Goal: Communication & Community: Answer question/provide support

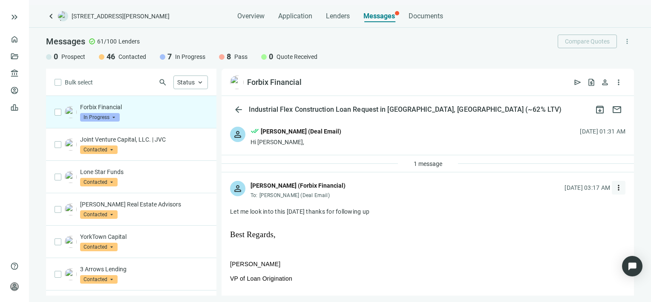
click at [615, 188] on span "more_vert" at bounding box center [619, 187] width 9 height 9
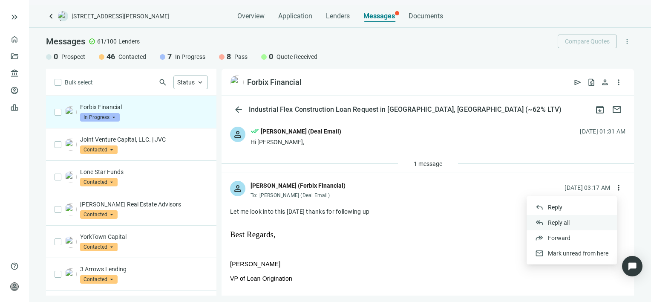
click at [569, 223] on span "Reply all" at bounding box center [559, 222] width 22 height 7
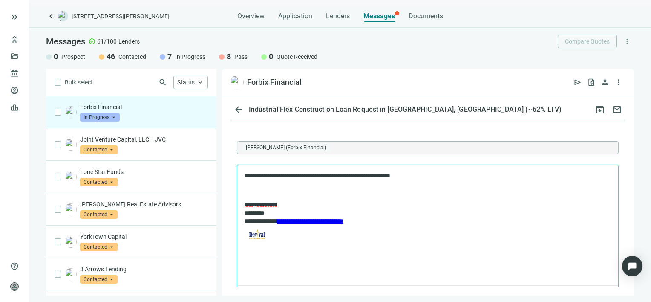
scroll to position [757, 0]
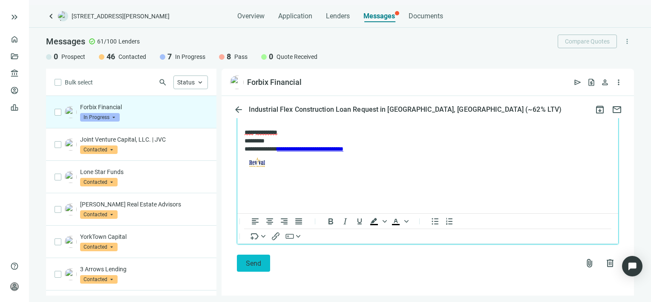
click at [252, 261] on span "Send" at bounding box center [253, 263] width 15 height 8
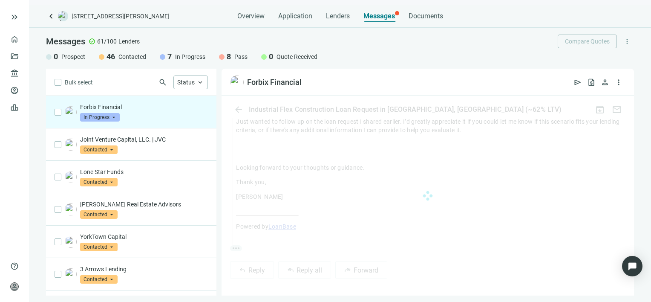
scroll to position [729, 0]
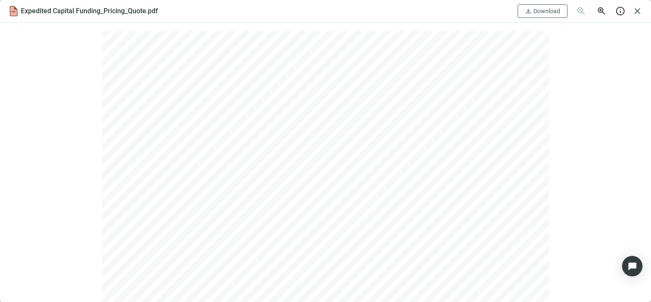
scroll to position [293, 0]
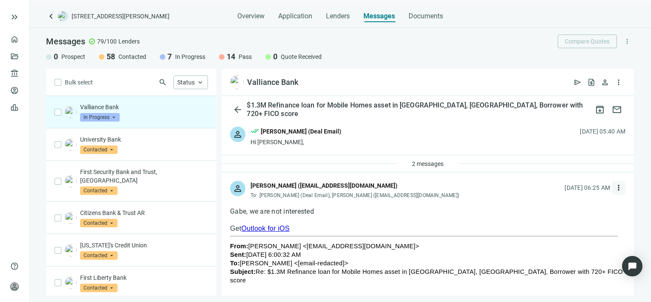
click at [615, 187] on span "more_vert" at bounding box center [619, 187] width 9 height 9
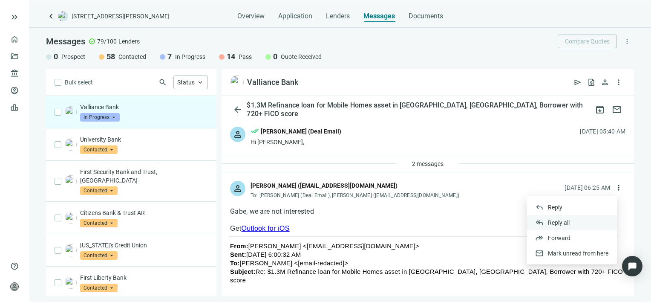
click at [570, 222] on div "reply_all Reply all" at bounding box center [572, 222] width 90 height 15
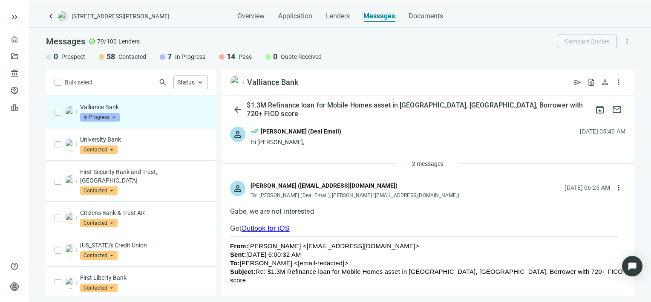
type textarea "**********"
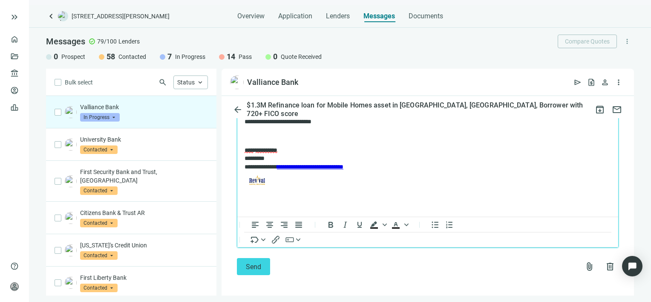
scroll to position [1045, 0]
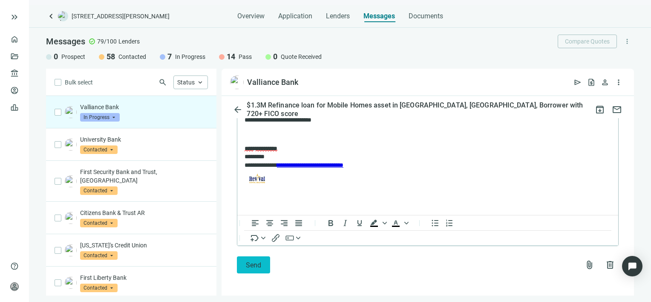
click at [250, 265] on span "Send" at bounding box center [253, 265] width 15 height 8
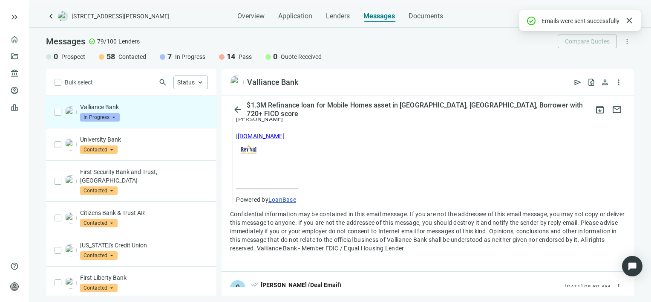
scroll to position [1017, 0]
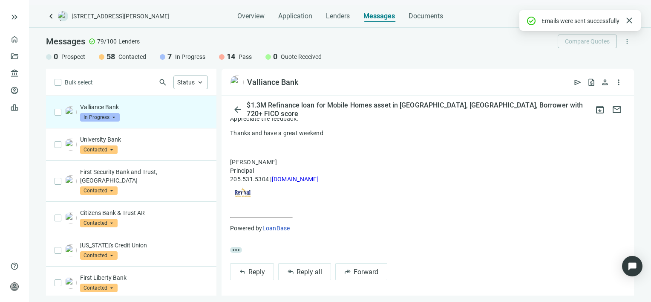
click at [114, 118] on span "In Progress" at bounding box center [100, 117] width 40 height 9
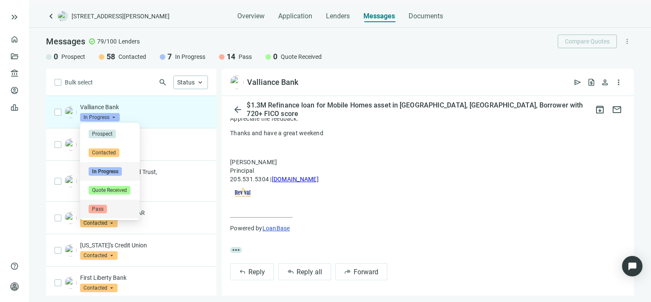
click at [101, 209] on span "Pass" at bounding box center [98, 209] width 18 height 9
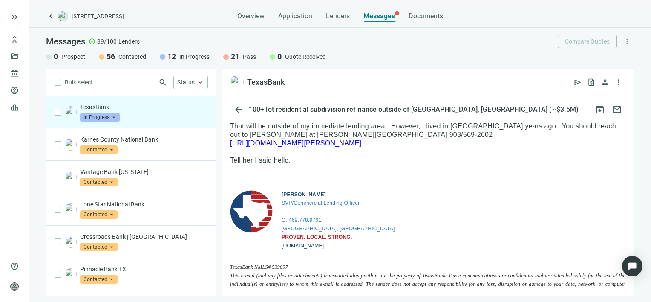
scroll to position [43, 0]
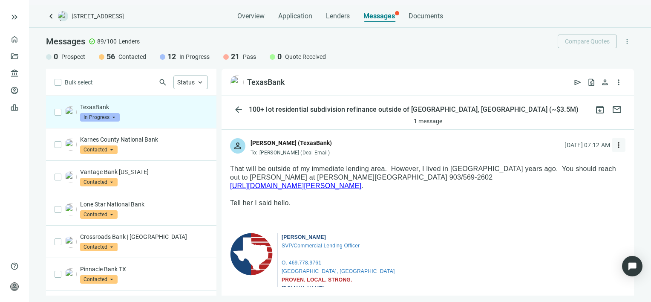
click at [615, 144] on span "more_vert" at bounding box center [619, 145] width 9 height 9
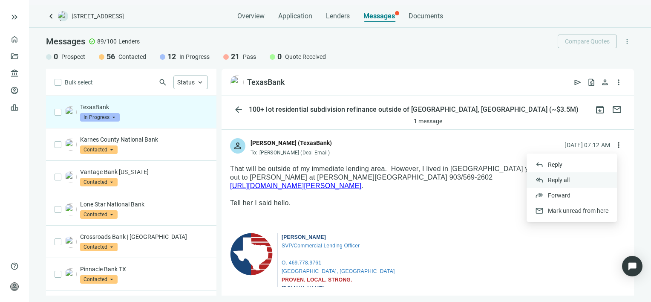
click at [550, 180] on span "Reply all" at bounding box center [559, 179] width 22 height 7
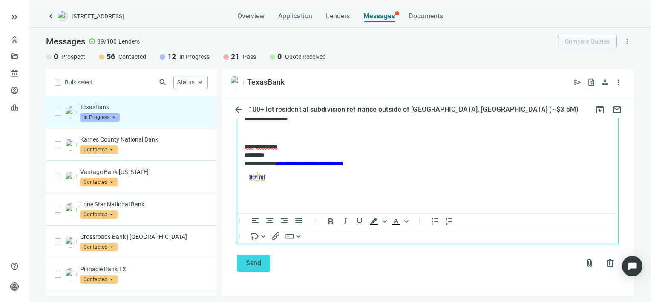
scroll to position [1142, 0]
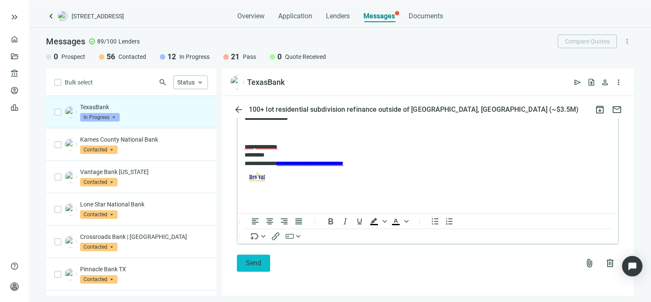
click at [254, 268] on button "Send" at bounding box center [253, 262] width 33 height 17
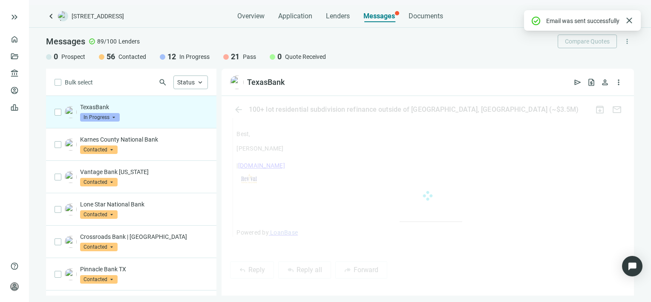
scroll to position [1129, 0]
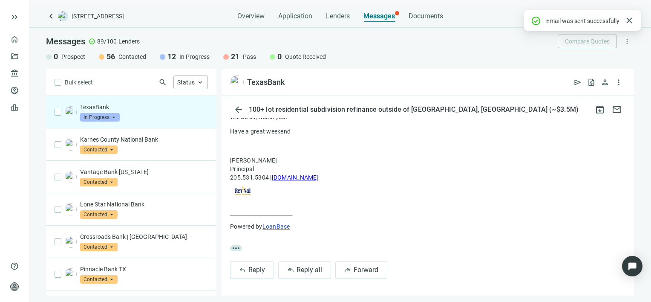
click at [114, 118] on span "In Progress" at bounding box center [100, 117] width 40 height 9
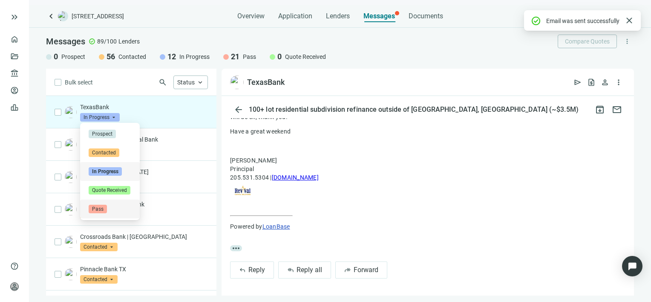
click at [96, 211] on span "Pass" at bounding box center [98, 209] width 18 height 9
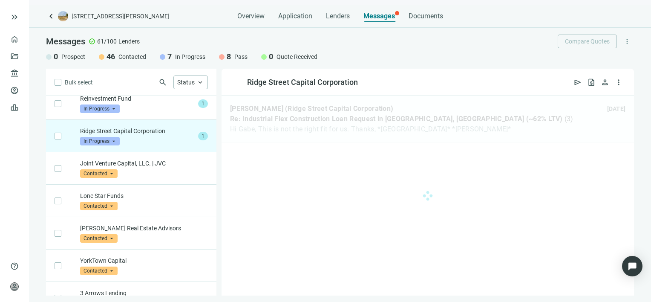
scroll to position [65, 0]
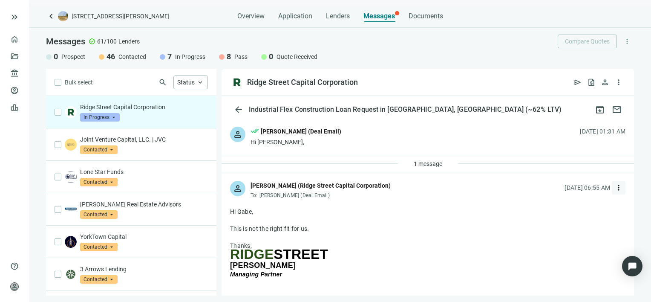
click at [615, 186] on span "more_vert" at bounding box center [619, 187] width 9 height 9
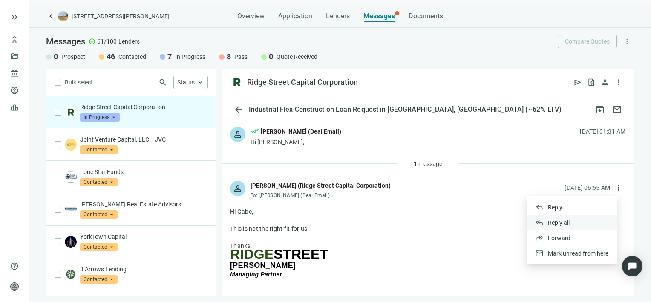
click at [567, 223] on span "Reply all" at bounding box center [559, 222] width 22 height 7
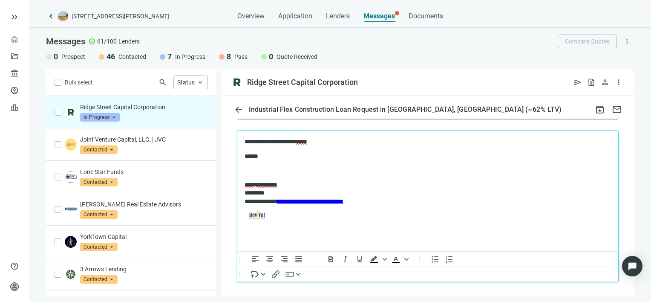
scroll to position [468, 0]
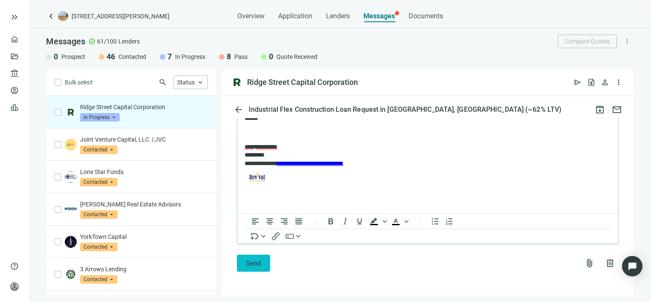
click at [241, 268] on button "Send" at bounding box center [253, 262] width 33 height 17
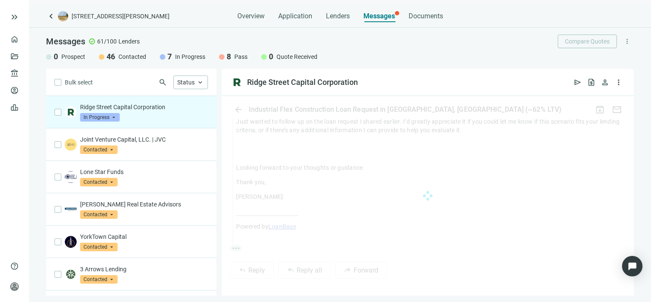
scroll to position [454, 0]
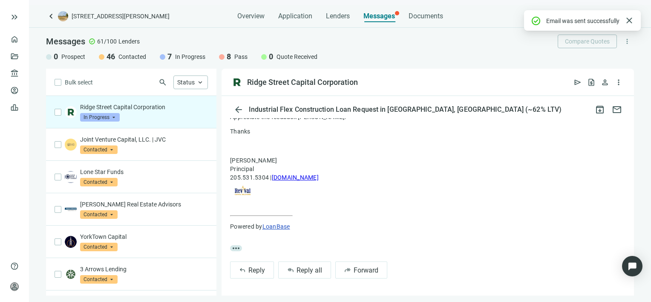
click at [113, 116] on span "In Progress" at bounding box center [100, 117] width 40 height 9
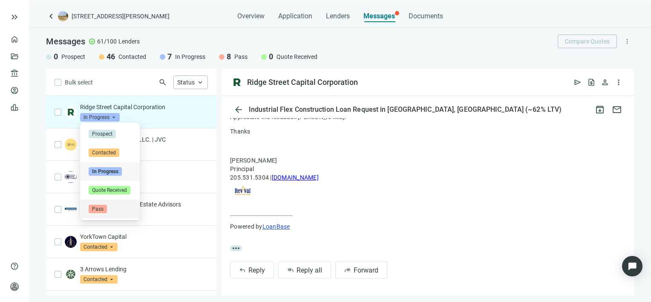
click at [99, 208] on span "Pass" at bounding box center [98, 209] width 18 height 9
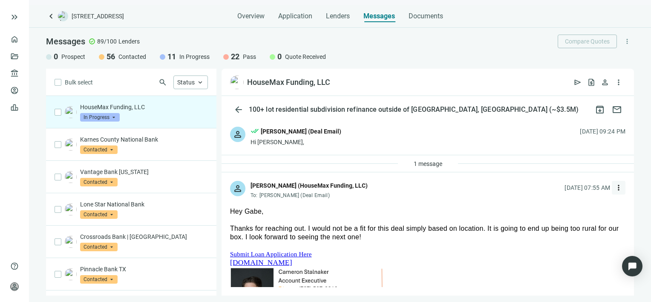
click at [615, 187] on span "more_vert" at bounding box center [619, 187] width 9 height 9
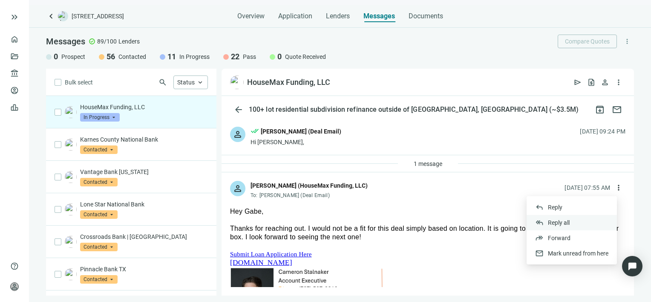
click at [566, 220] on span "Reply all" at bounding box center [559, 222] width 22 height 7
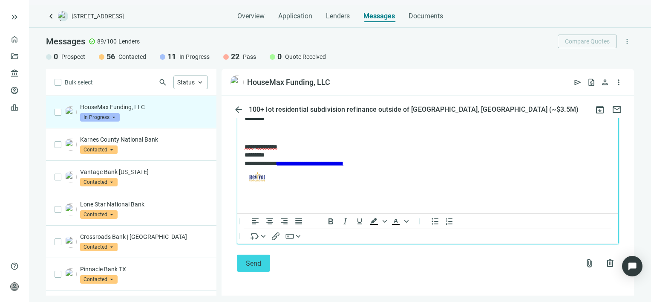
scroll to position [403, 0]
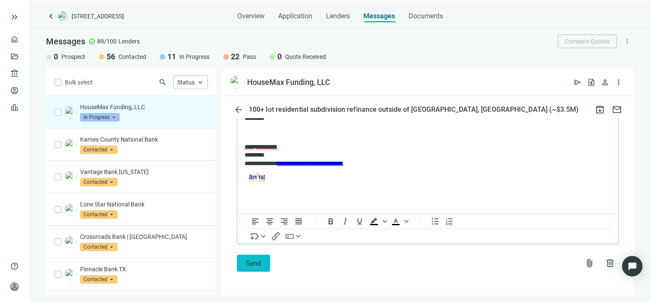
click at [250, 264] on span "Send" at bounding box center [253, 263] width 15 height 8
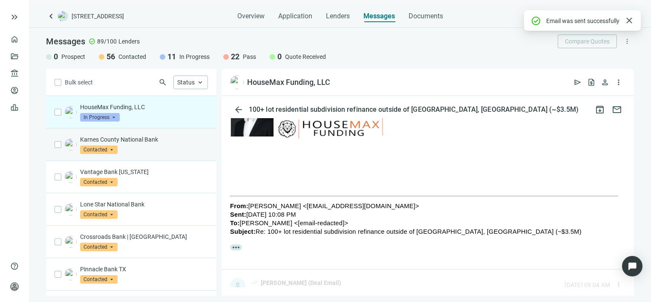
scroll to position [390, 0]
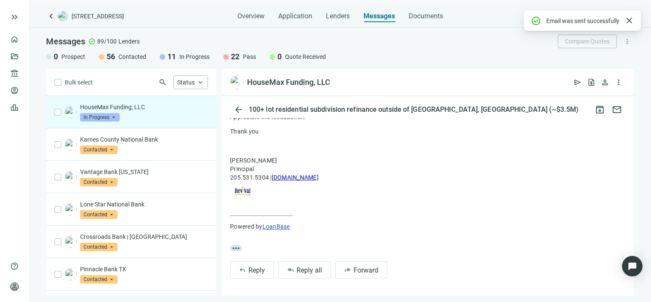
click at [111, 116] on span "In Progress" at bounding box center [100, 117] width 40 height 9
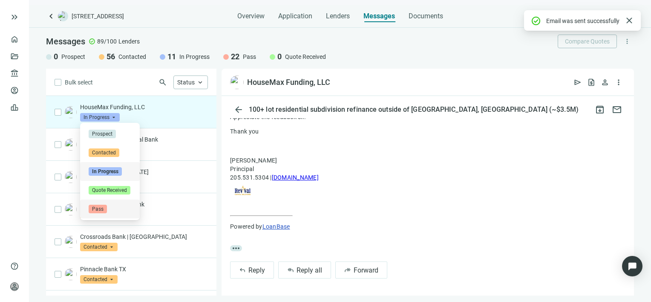
click at [95, 208] on span "Pass" at bounding box center [98, 209] width 18 height 9
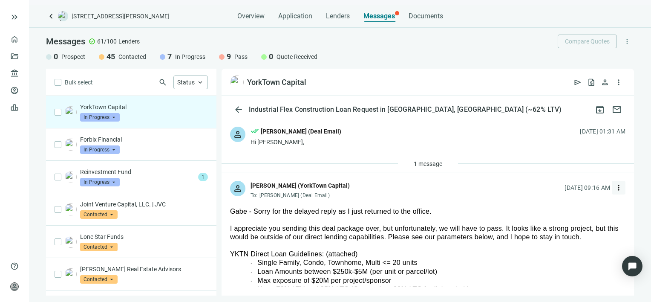
click at [615, 188] on span "more_vert" at bounding box center [619, 187] width 9 height 9
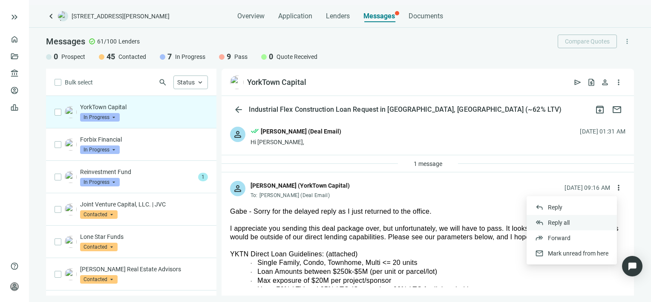
click at [556, 222] on span "Reply all" at bounding box center [559, 222] width 22 height 7
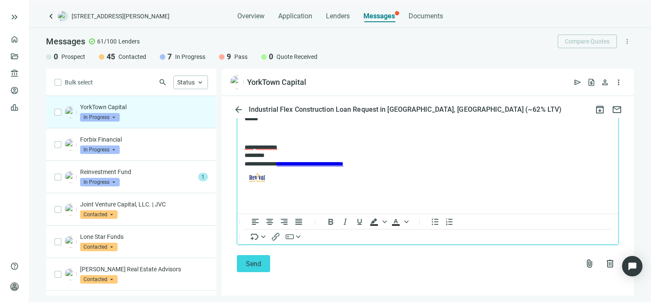
scroll to position [503, 0]
click at [257, 268] on button "Send" at bounding box center [253, 262] width 33 height 17
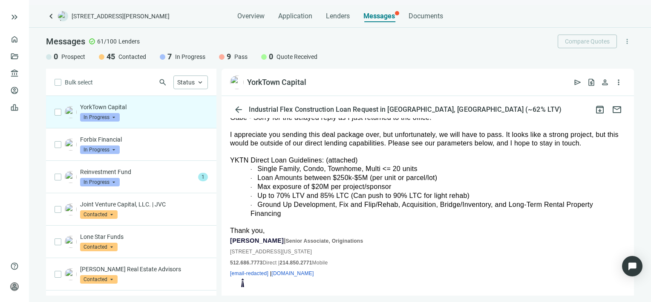
scroll to position [106, 0]
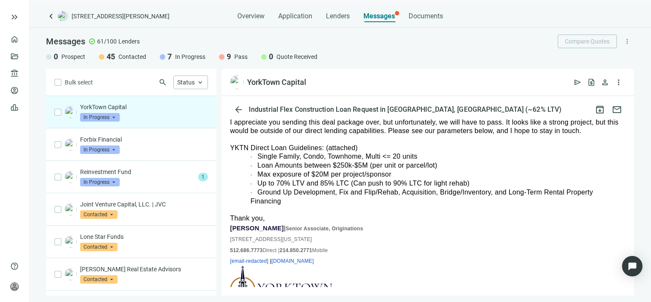
drag, startPoint x: 303, startPoint y: 201, endPoint x: 230, endPoint y: 146, distance: 91.6
click at [230, 146] on div "Gabe - Sorry for the delayed reply as I just returned to the office. I apprecia…" at bounding box center [428, 265] width 396 height 329
drag, startPoint x: 230, startPoint y: 146, endPoint x: 278, endPoint y: 145, distance: 48.2
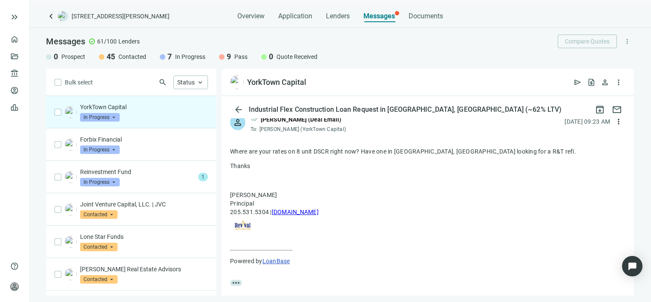
scroll to position [490, 0]
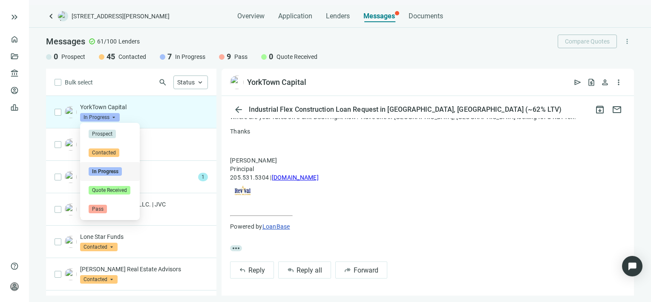
click at [115, 119] on span "In Progress" at bounding box center [100, 117] width 40 height 9
click at [103, 208] on span "Pass" at bounding box center [98, 209] width 18 height 9
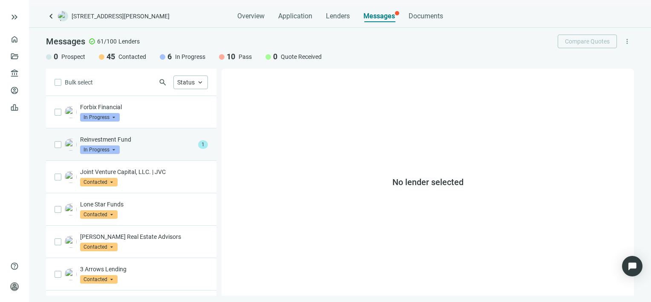
click at [147, 142] on p "Reinvestment Fund" at bounding box center [137, 139] width 115 height 9
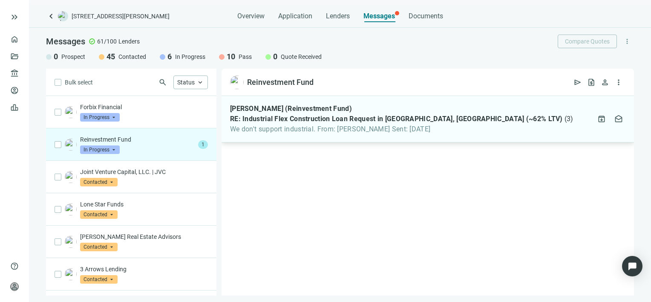
click at [522, 131] on div "Robert Cox (Reinvestment Fund) RE: Industrial Flex Construction Loan Request in…" at bounding box center [428, 119] width 413 height 46
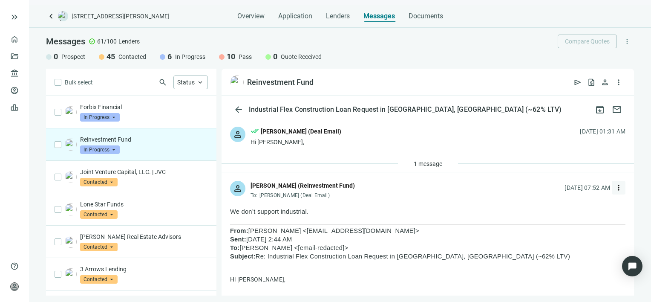
click at [615, 188] on span "more_vert" at bounding box center [619, 187] width 9 height 9
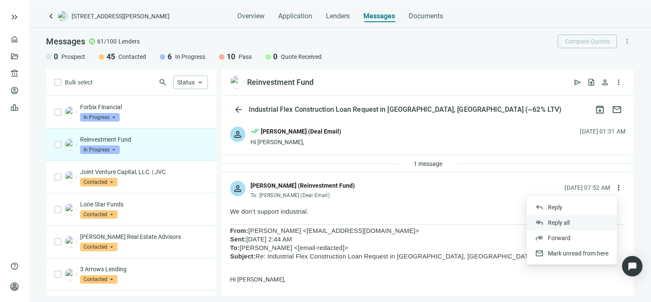
click at [560, 221] on span "Reply all" at bounding box center [559, 222] width 22 height 7
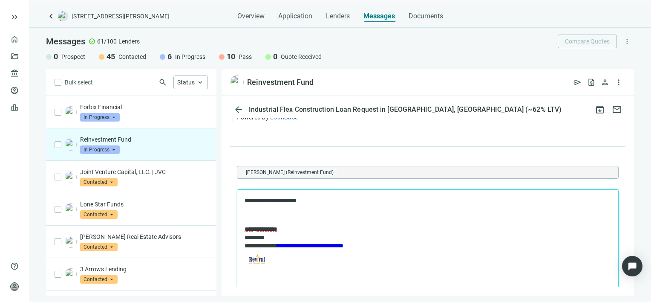
scroll to position [950, 0]
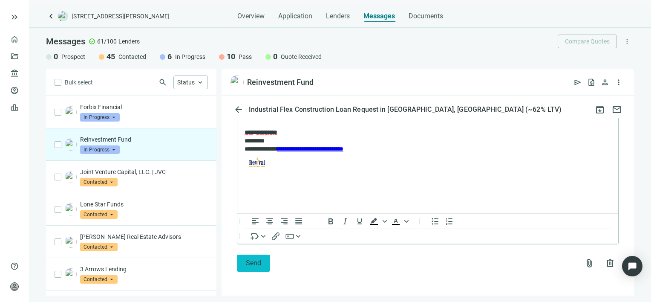
click at [249, 264] on span "Send" at bounding box center [253, 263] width 15 height 8
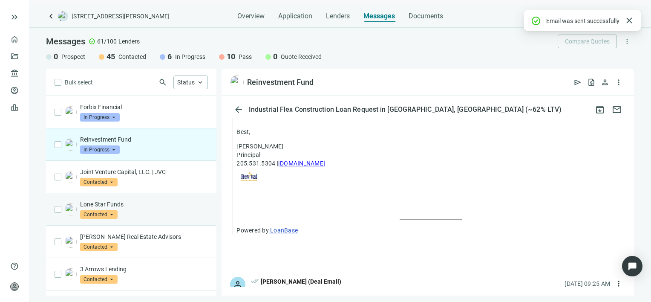
scroll to position [922, 0]
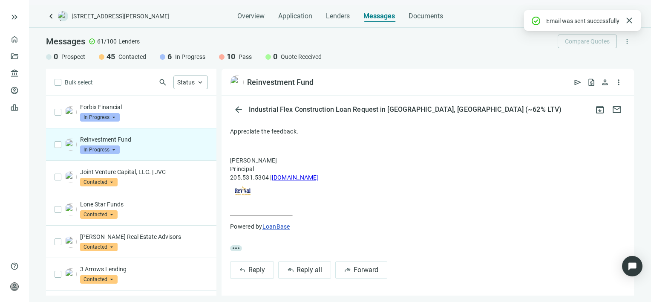
click at [112, 150] on span "In Progress" at bounding box center [100, 149] width 40 height 9
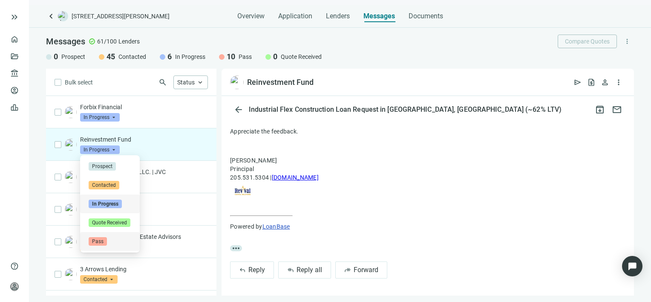
click at [102, 241] on span "Pass" at bounding box center [98, 241] width 18 height 9
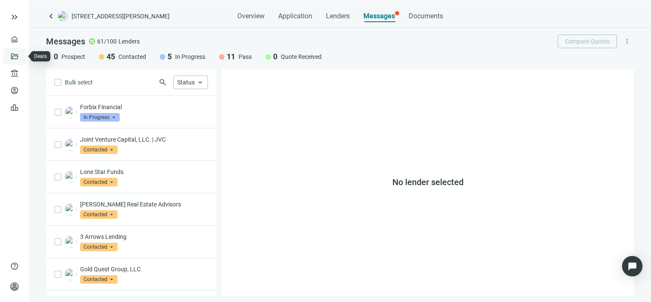
click at [21, 58] on link "Deals" at bounding box center [28, 56] width 15 height 7
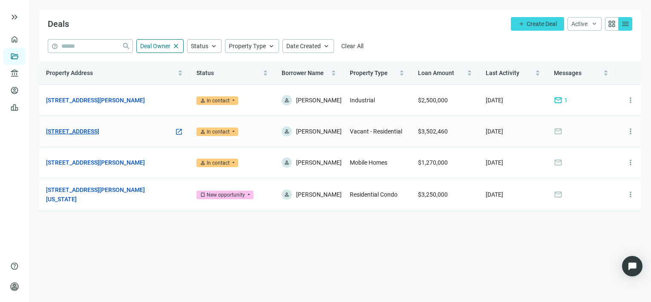
click at [99, 130] on link "[STREET_ADDRESS]" at bounding box center [72, 131] width 53 height 9
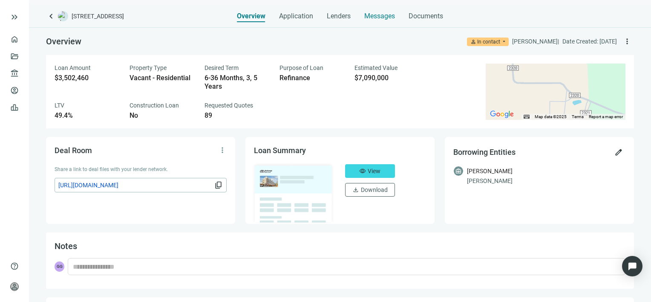
click at [375, 17] on span "Messages" at bounding box center [379, 16] width 31 height 8
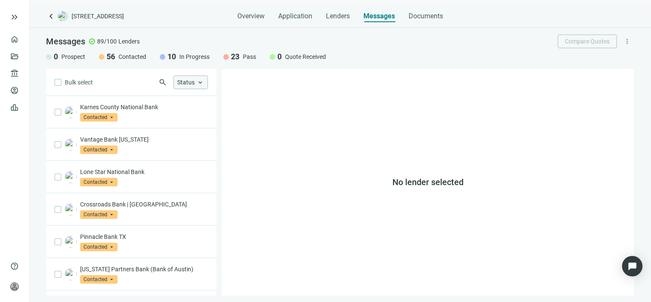
click at [200, 83] on span "keyboard_arrow_up" at bounding box center [201, 82] width 8 height 8
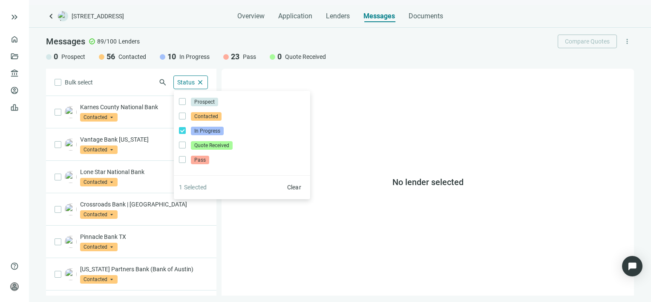
click at [135, 77] on div "Bulk select search Status close Prospect Only Contacted Only In Progress Only Q…" at bounding box center [131, 182] width 171 height 227
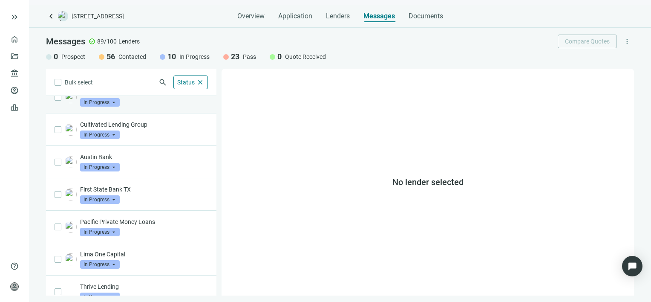
scroll to position [124, 0]
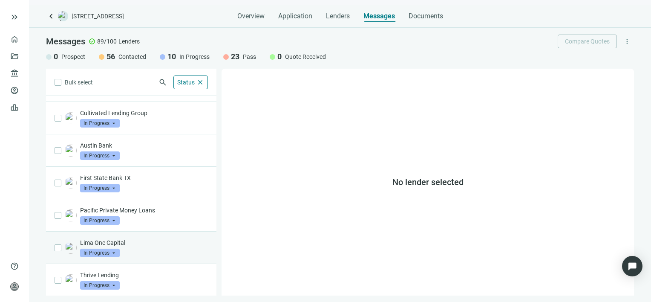
click at [135, 245] on p "Lima One Capital" at bounding box center [144, 242] width 128 height 9
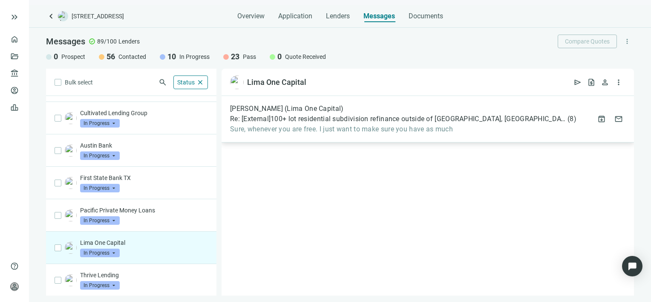
click at [488, 129] on span "Sure, whenever you are free. I just want to make sure you have as much" at bounding box center [403, 129] width 347 height 9
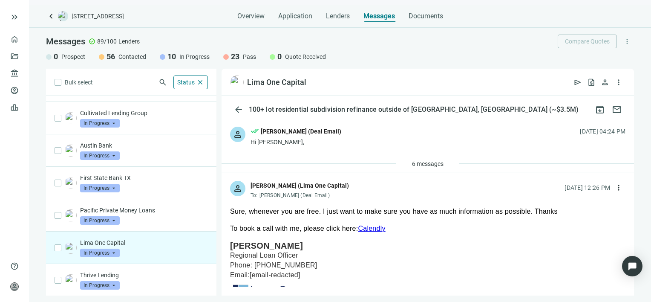
click at [358, 229] on link "Calendly" at bounding box center [371, 228] width 27 height 7
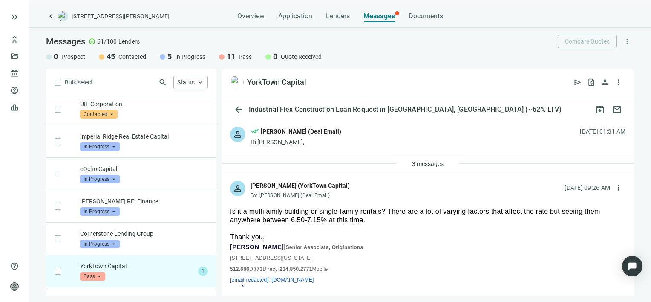
scroll to position [1484, 0]
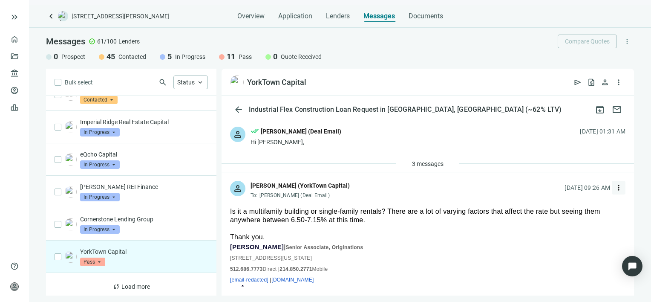
click at [615, 188] on span "more_vert" at bounding box center [619, 187] width 9 height 9
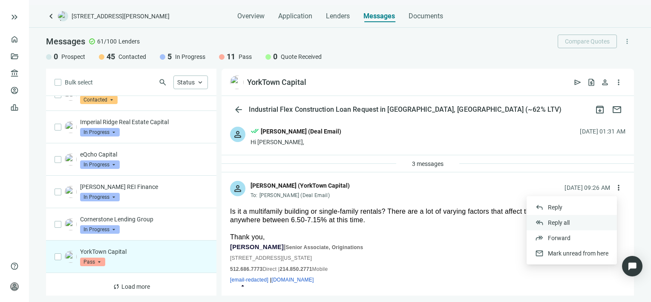
click at [566, 222] on span "Reply all" at bounding box center [559, 222] width 22 height 7
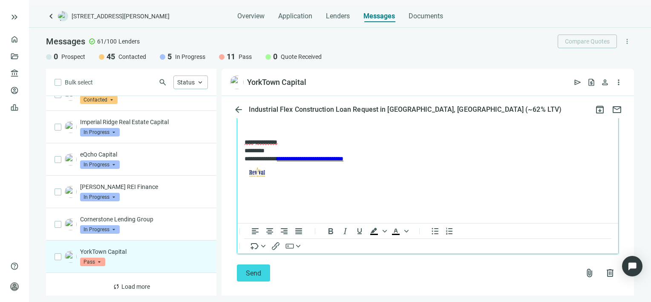
scroll to position [416, 0]
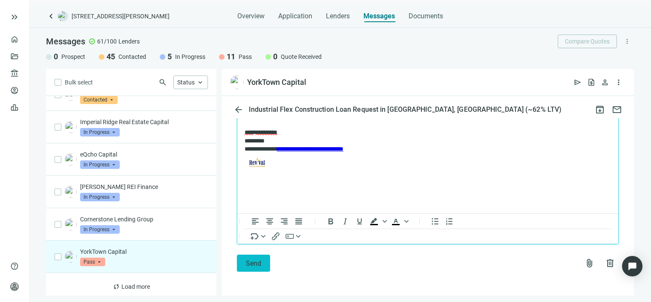
click at [254, 262] on span "Send" at bounding box center [253, 263] width 15 height 8
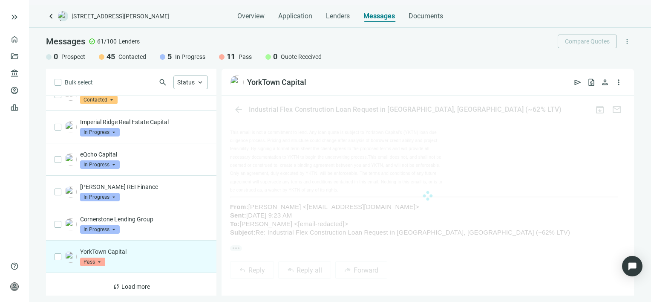
scroll to position [388, 0]
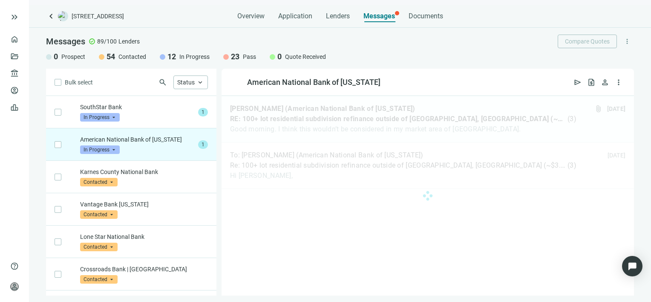
scroll to position [32, 0]
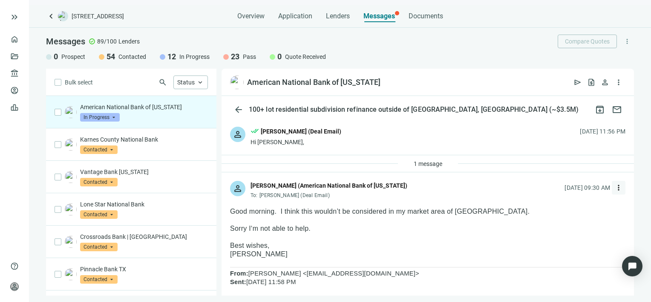
click at [615, 187] on span "more_vert" at bounding box center [619, 187] width 9 height 9
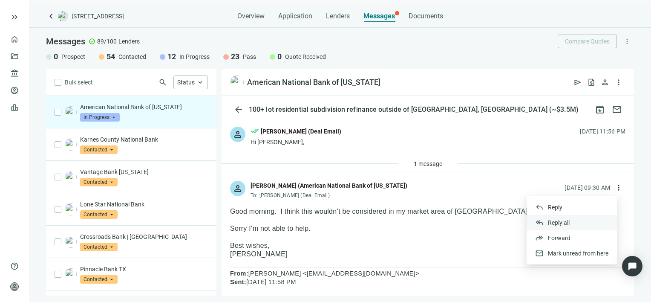
click at [562, 223] on span "Reply all" at bounding box center [559, 222] width 22 height 7
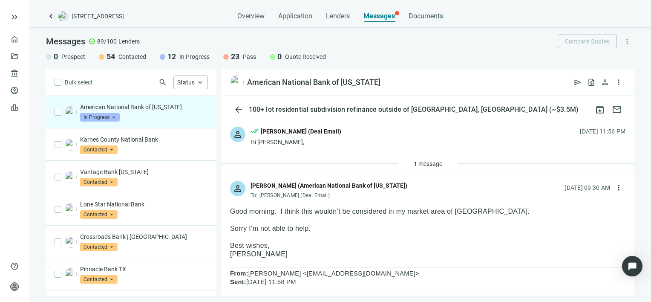
type textarea "**********"
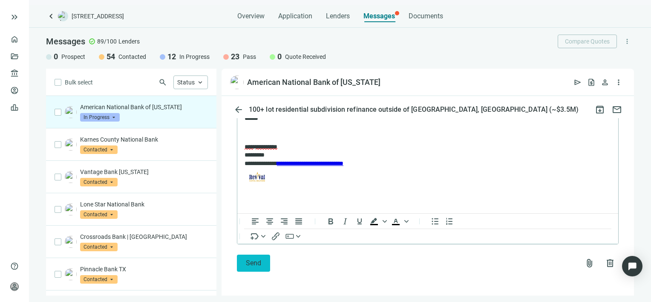
click at [248, 266] on span "Send" at bounding box center [253, 263] width 15 height 8
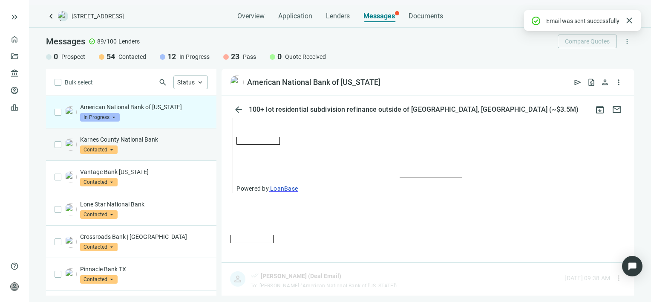
scroll to position [981, 0]
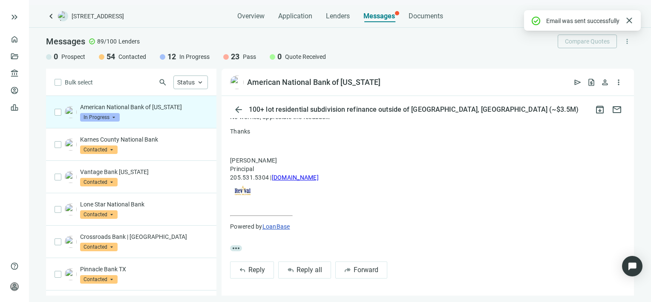
click at [115, 116] on span "In Progress" at bounding box center [100, 117] width 40 height 9
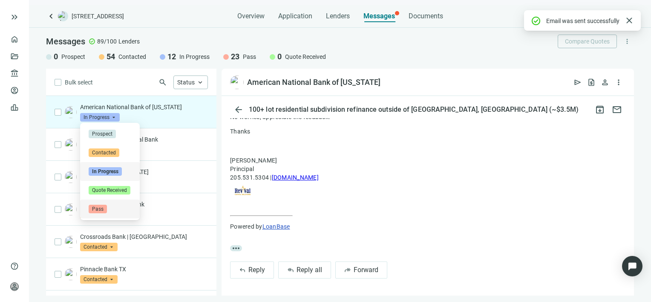
click at [96, 207] on span "Pass" at bounding box center [98, 209] width 18 height 9
